Goal: Register for event/course

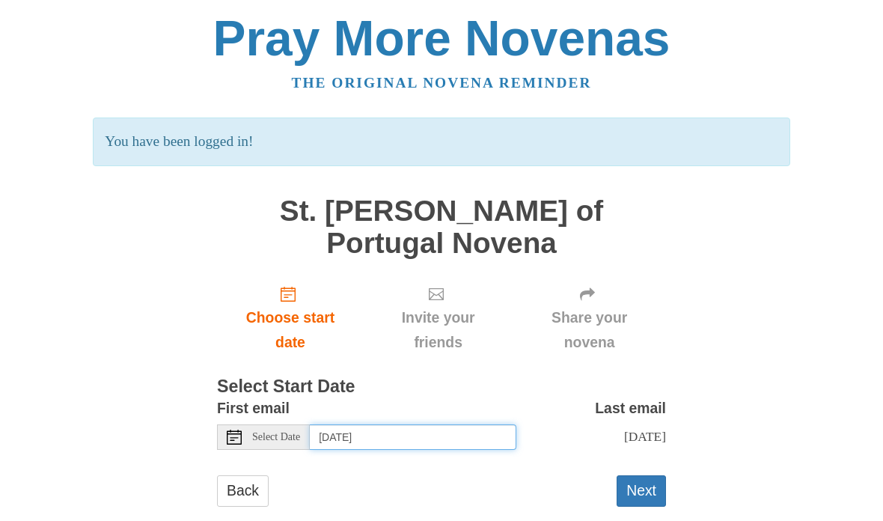
click at [397, 425] on input "Saturday, August 30th" at bounding box center [413, 437] width 207 height 25
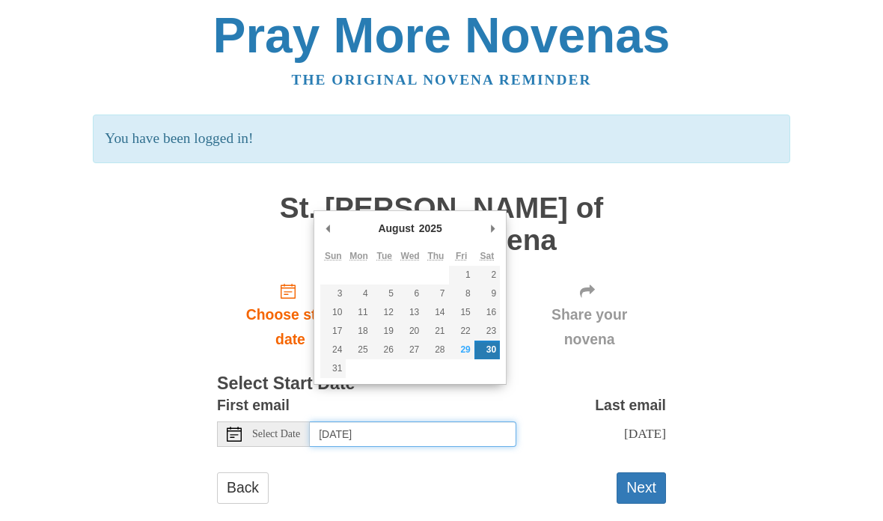
type input "Friday, August 29th"
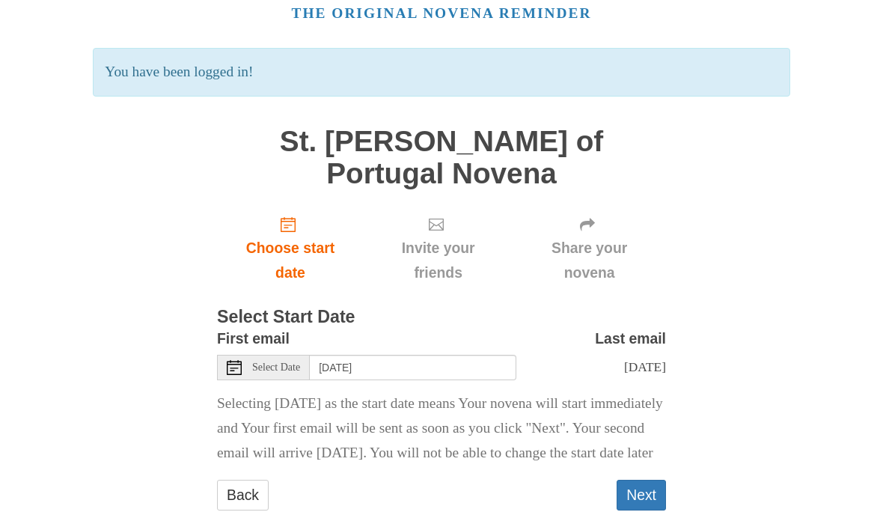
scroll to position [88, 0]
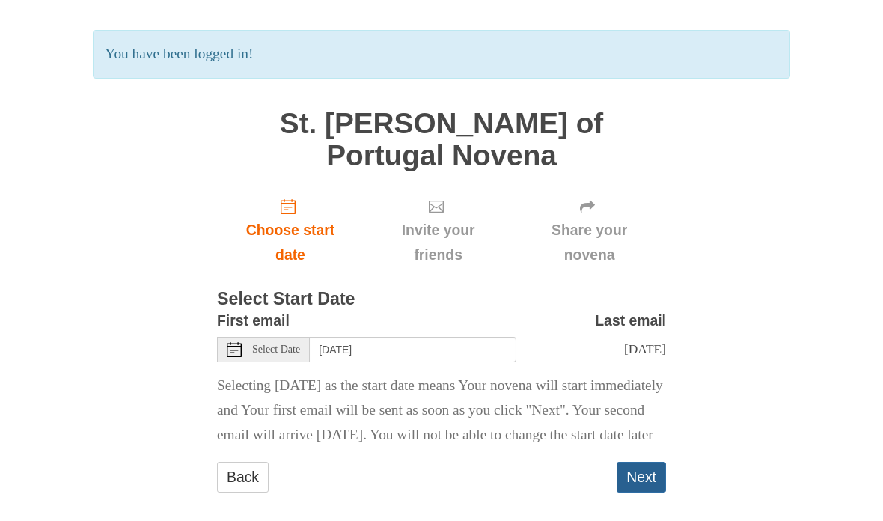
click at [645, 462] on button "Next" at bounding box center [641, 477] width 49 height 31
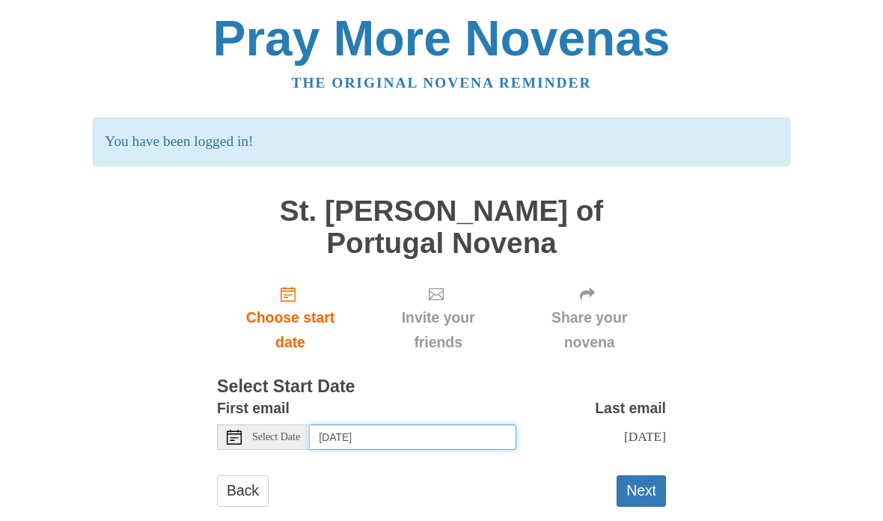
click at [457, 425] on input "Saturday, August 30th" at bounding box center [413, 437] width 207 height 25
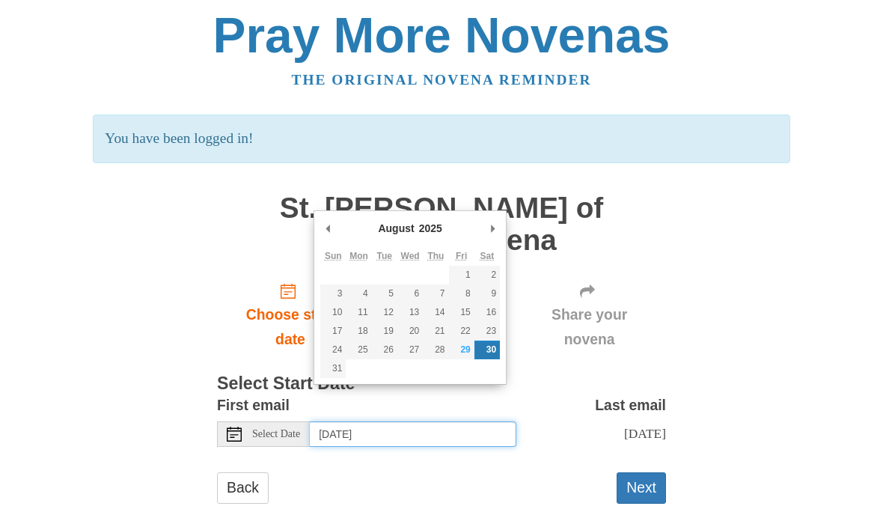
type input "Friday, August 29th"
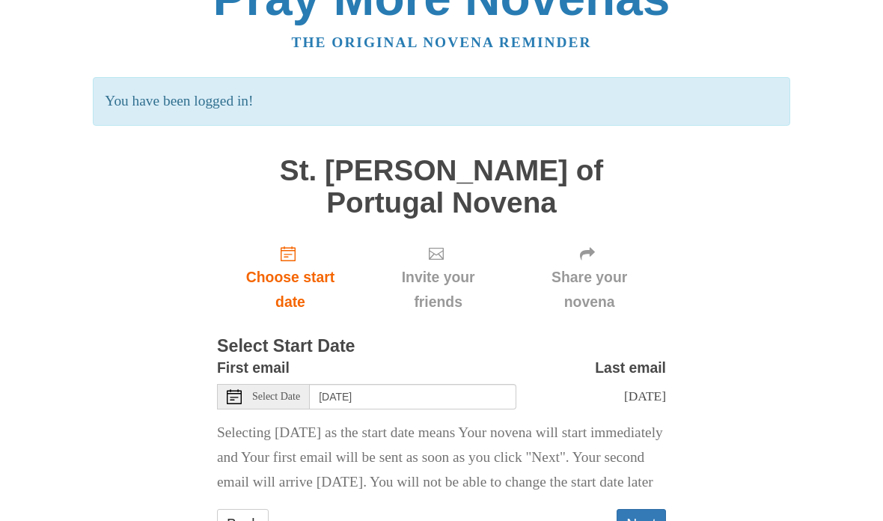
scroll to position [88, 0]
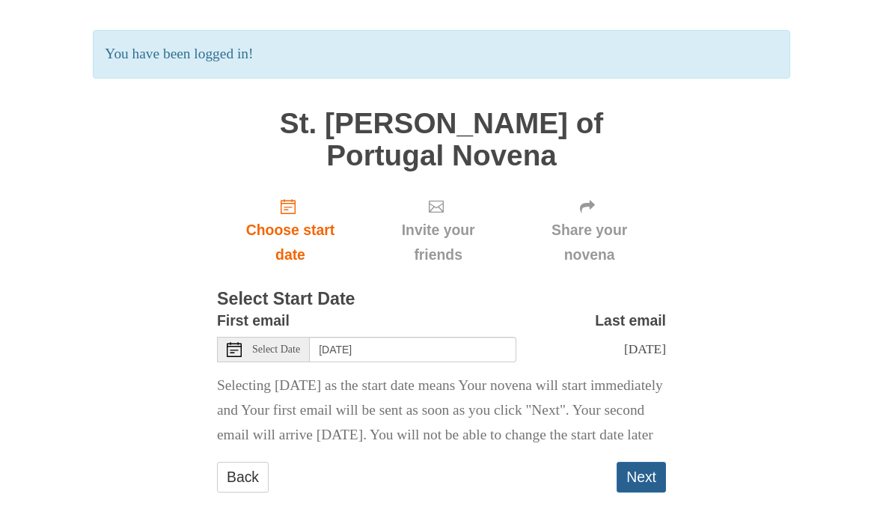
click at [646, 462] on button "Next" at bounding box center [641, 477] width 49 height 31
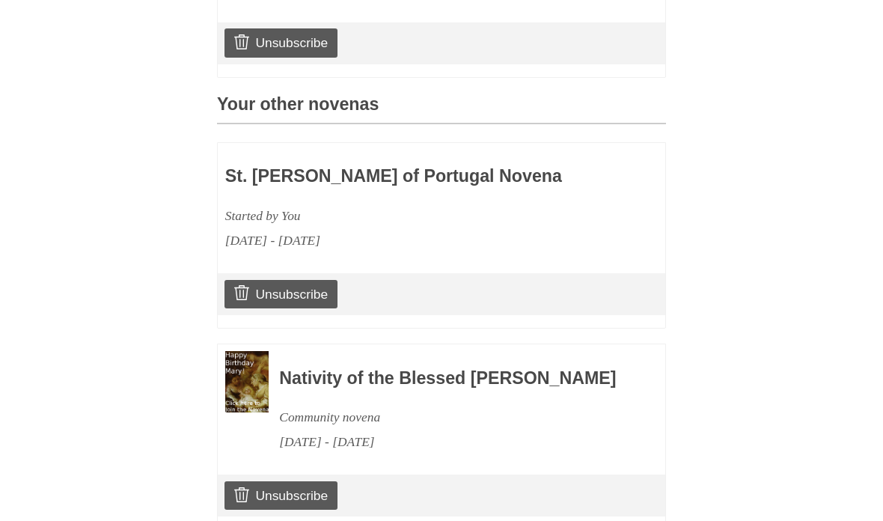
scroll to position [606, 0]
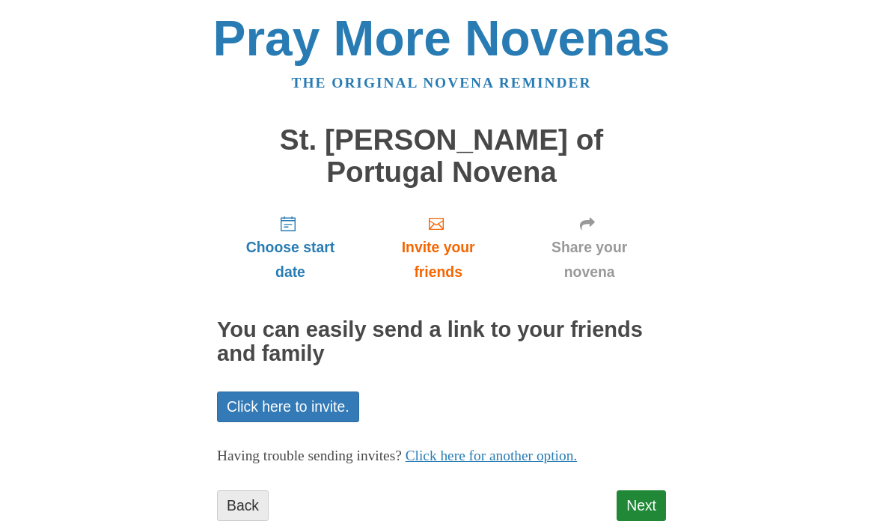
click at [241, 490] on link "Back" at bounding box center [243, 505] width 52 height 31
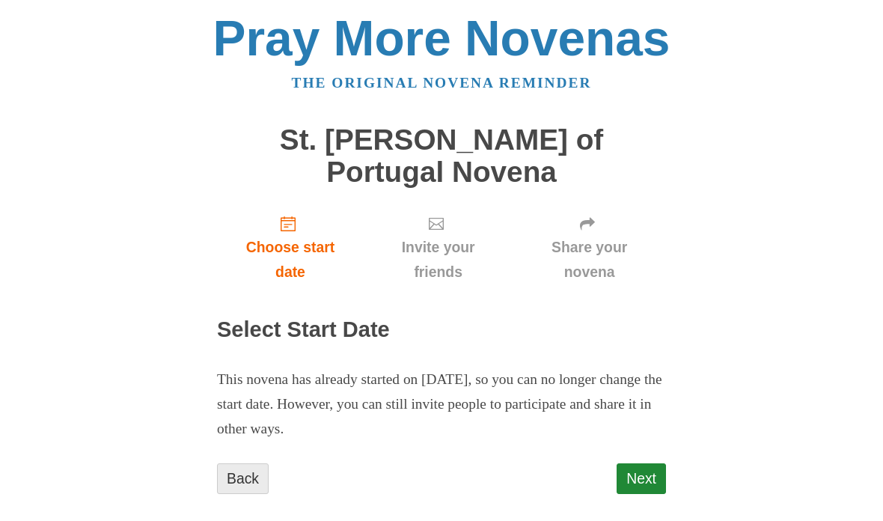
click at [255, 463] on link "Back" at bounding box center [243, 478] width 52 height 31
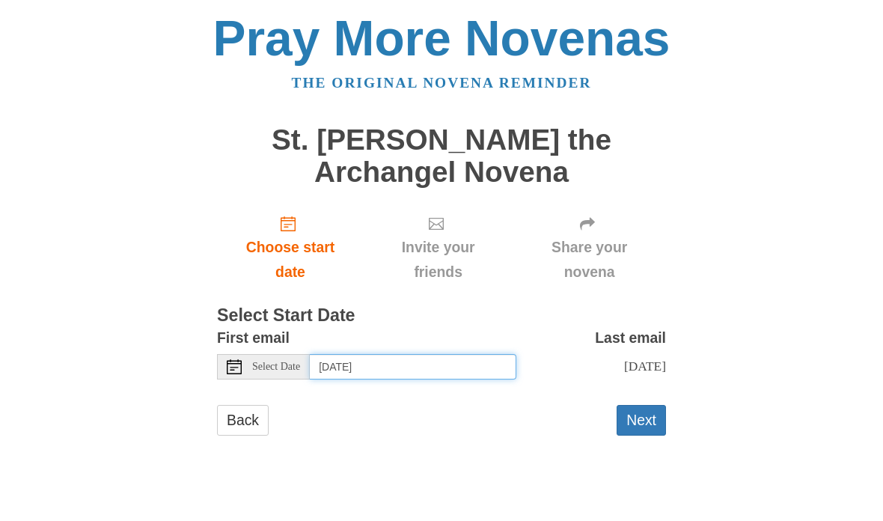
click at [371, 364] on input "[DATE]" at bounding box center [413, 366] width 207 height 25
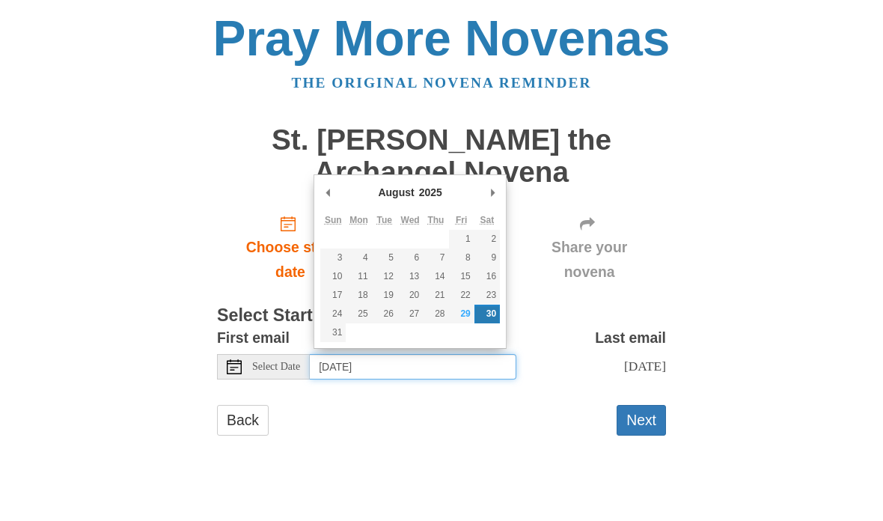
type input "Friday, August 29th"
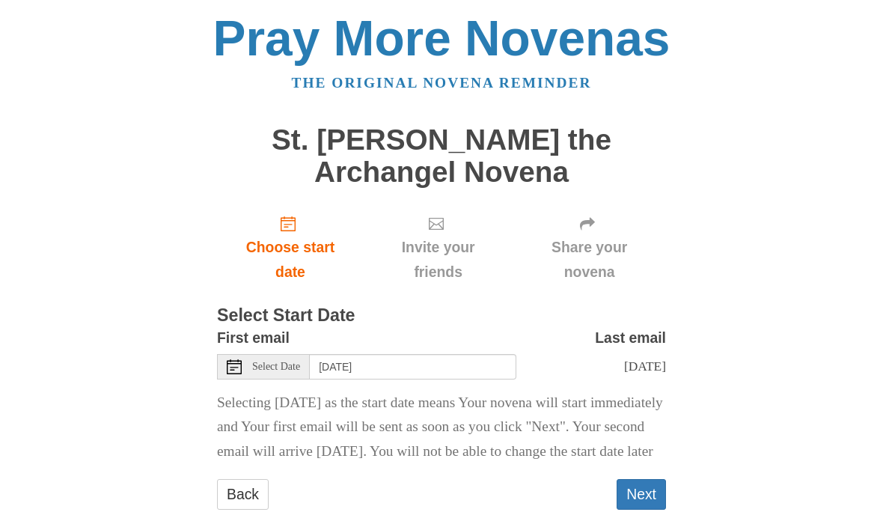
scroll to position [49, 0]
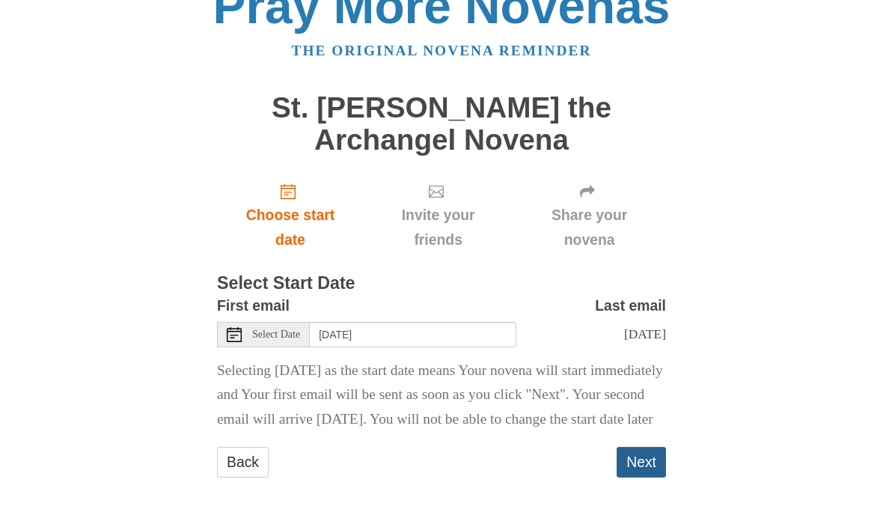
click at [642, 469] on button "Next" at bounding box center [641, 462] width 49 height 31
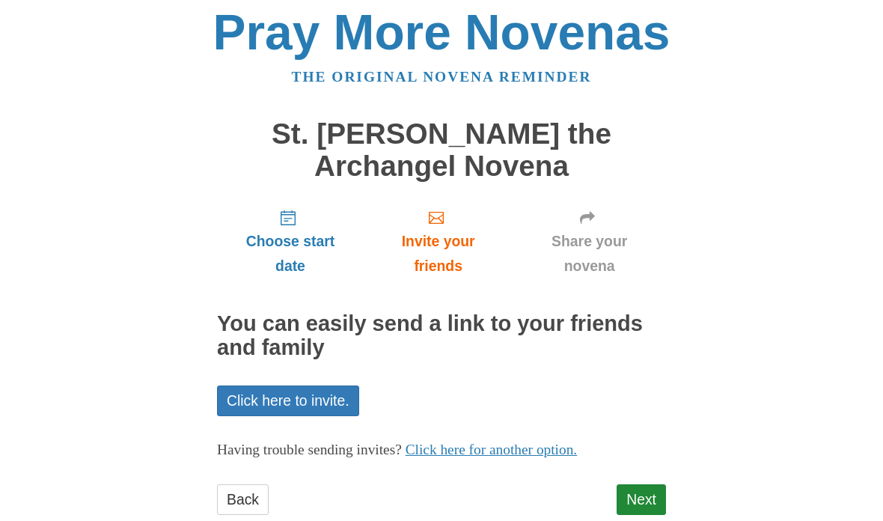
scroll to position [37, 0]
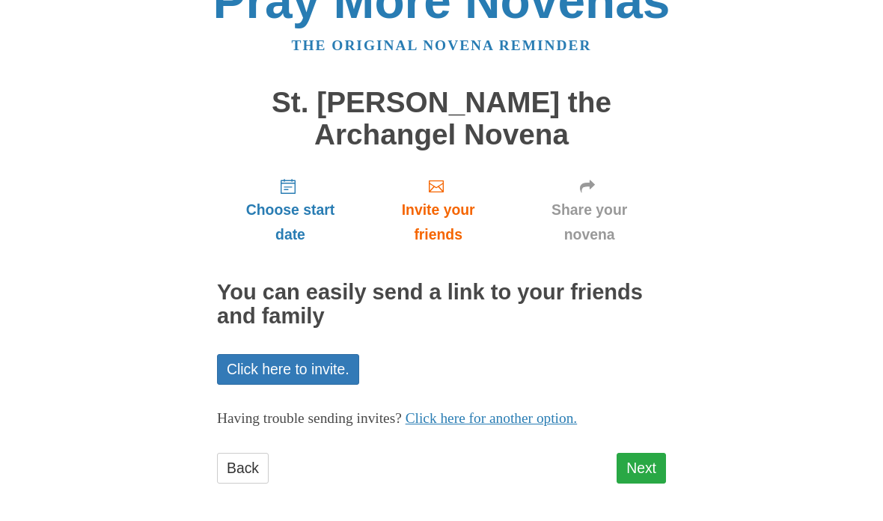
click at [648, 460] on link "Next" at bounding box center [641, 468] width 49 height 31
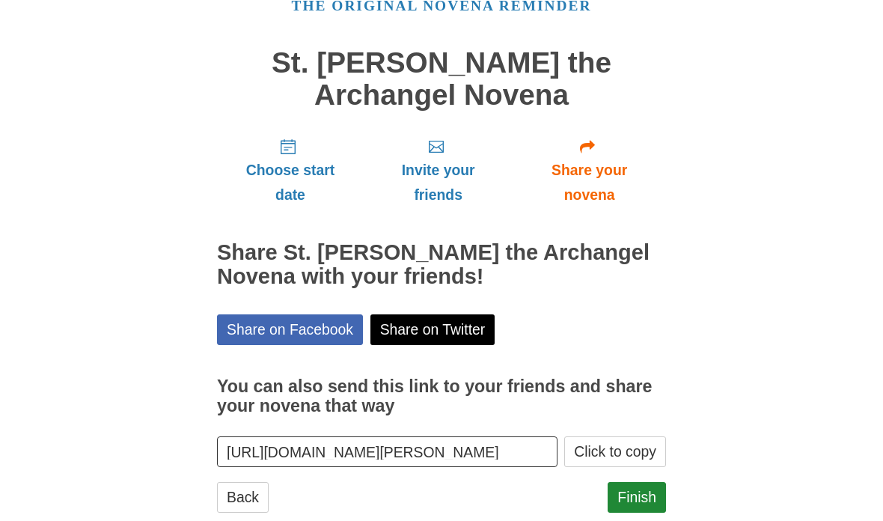
scroll to position [106, 0]
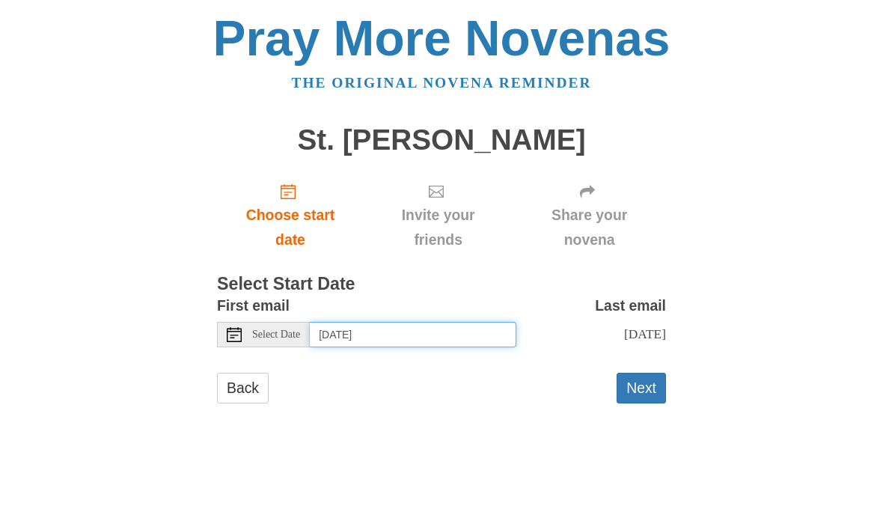
click at [385, 332] on input "Saturday, August 30th" at bounding box center [413, 334] width 207 height 25
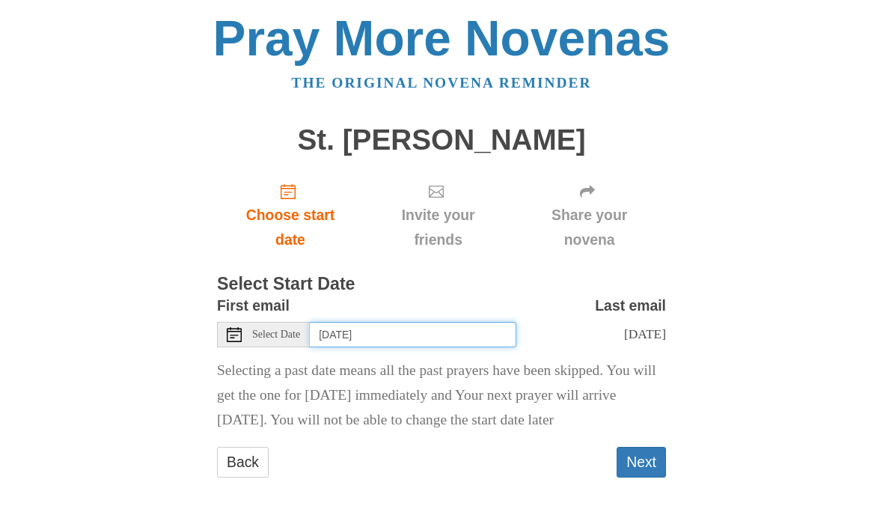
click at [454, 327] on input "Saturday, August 9th" at bounding box center [413, 334] width 207 height 25
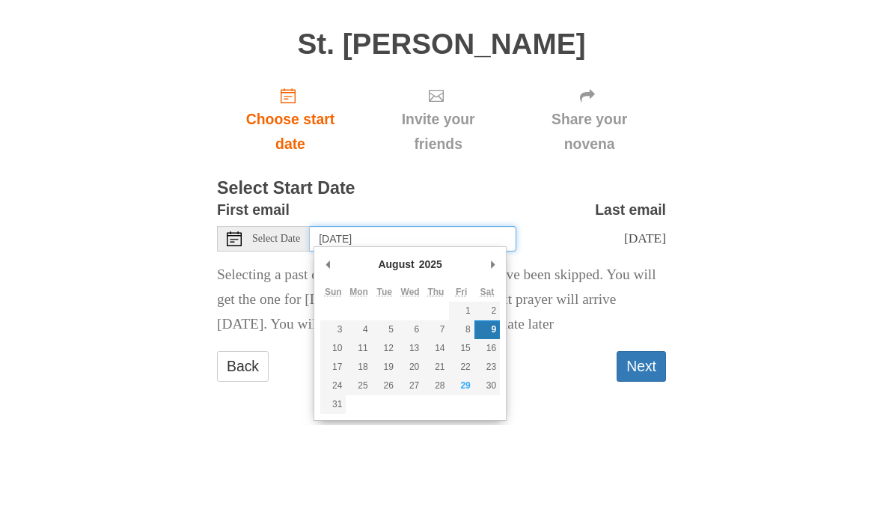
type input "Friday, August 29th"
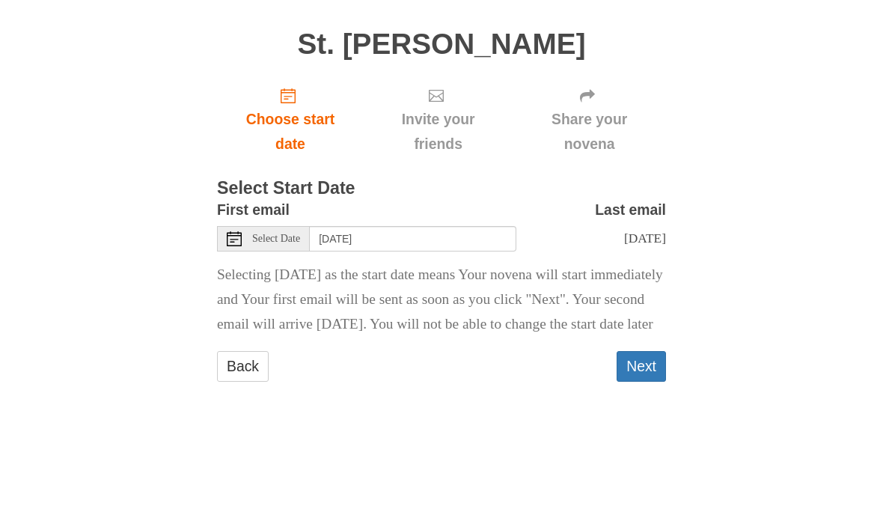
scroll to position [17, 0]
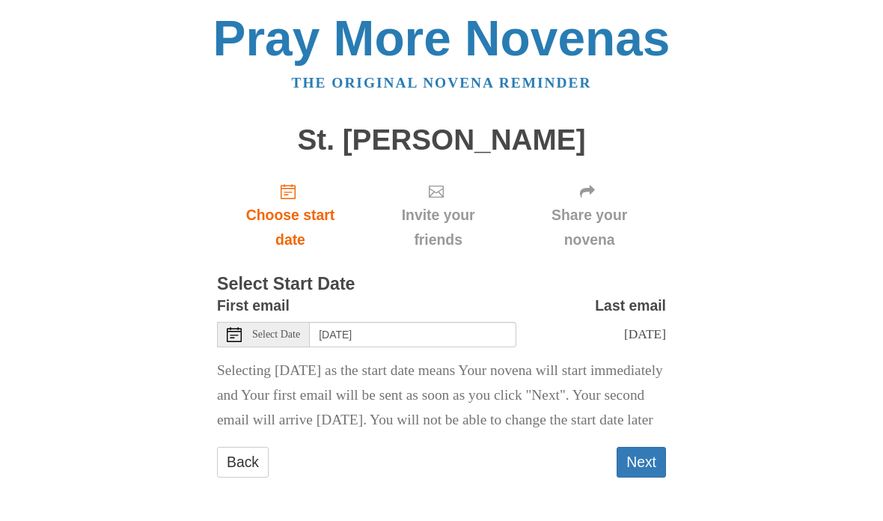
click at [640, 388] on p "Selecting today as the start date means Your novena will start immediately and …" at bounding box center [441, 396] width 449 height 74
click at [643, 458] on button "Next" at bounding box center [641, 462] width 49 height 31
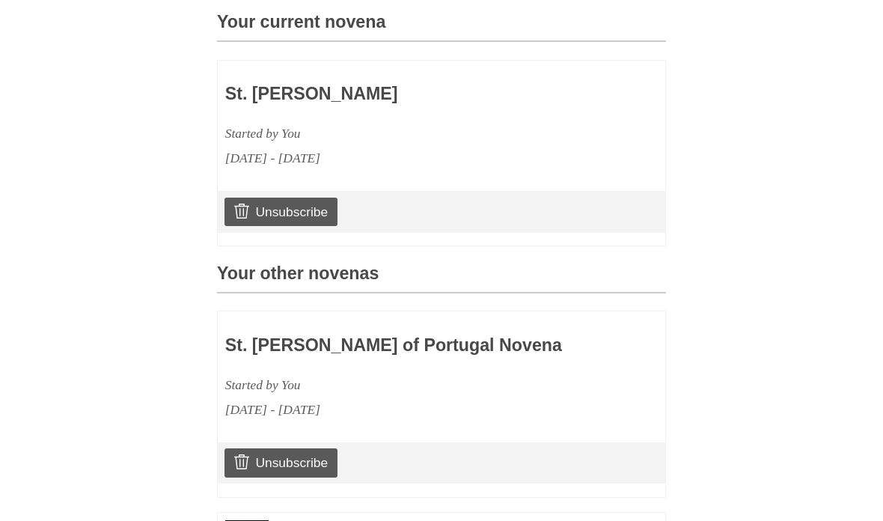
scroll to position [427, 0]
